Goal: Transaction & Acquisition: Purchase product/service

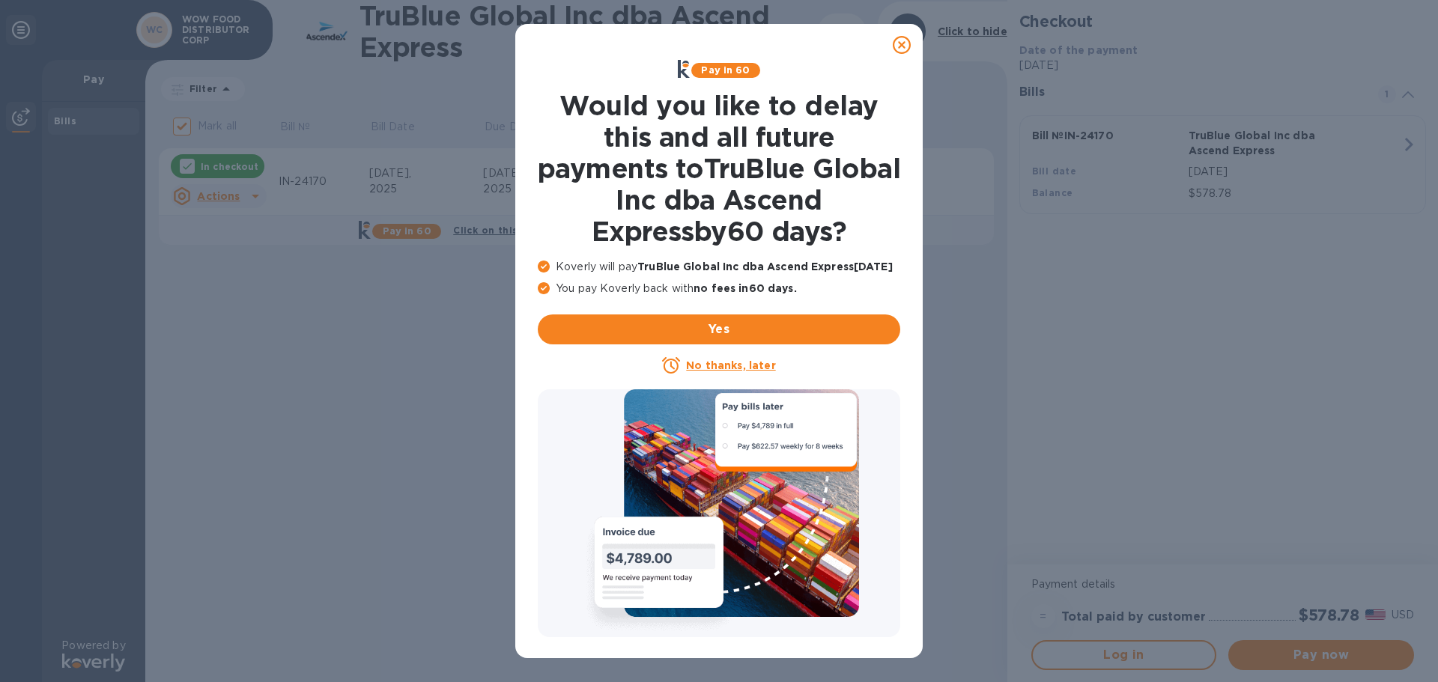
click at [904, 43] on icon at bounding box center [901, 45] width 18 height 18
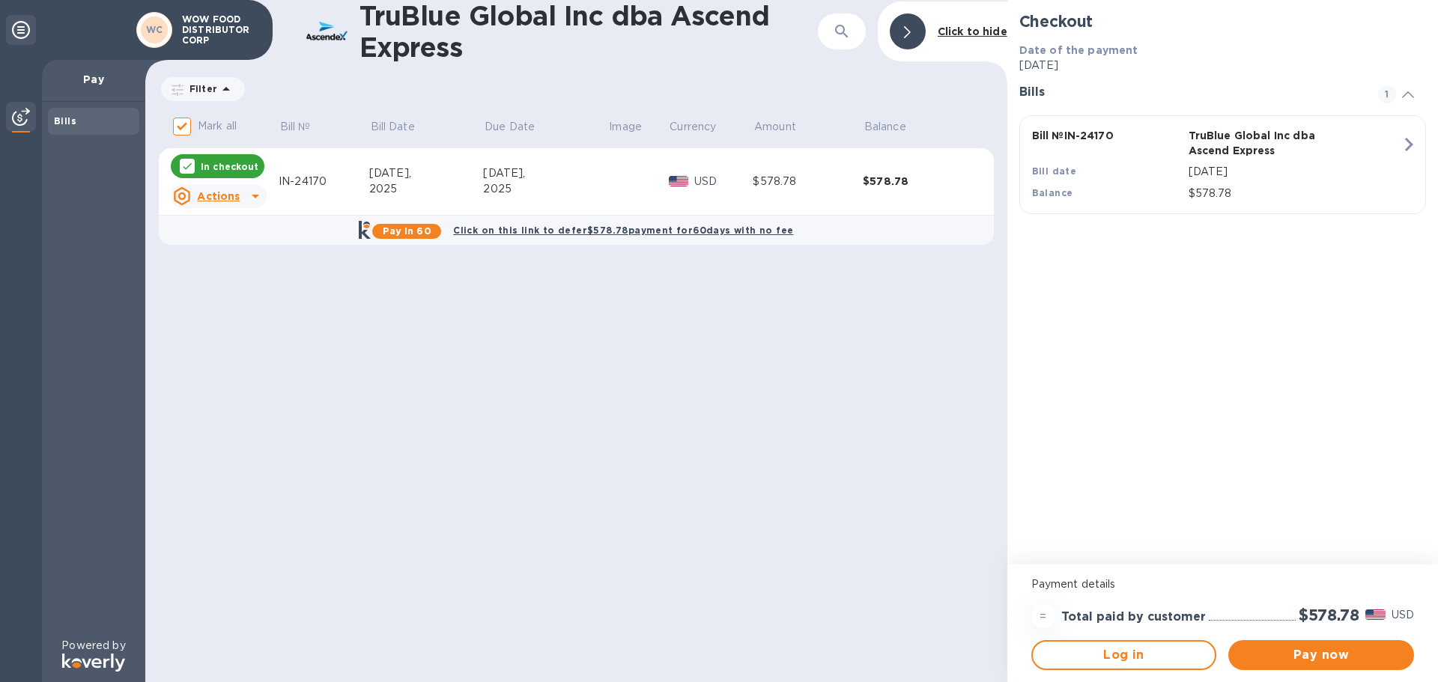
click at [302, 181] on div "IN-24170" at bounding box center [324, 182] width 91 height 16
click at [1299, 656] on span "Pay now" at bounding box center [1321, 655] width 162 height 18
click at [1311, 666] on button "Pay now" at bounding box center [1321, 655] width 186 height 30
